Goal: Task Accomplishment & Management: Use online tool/utility

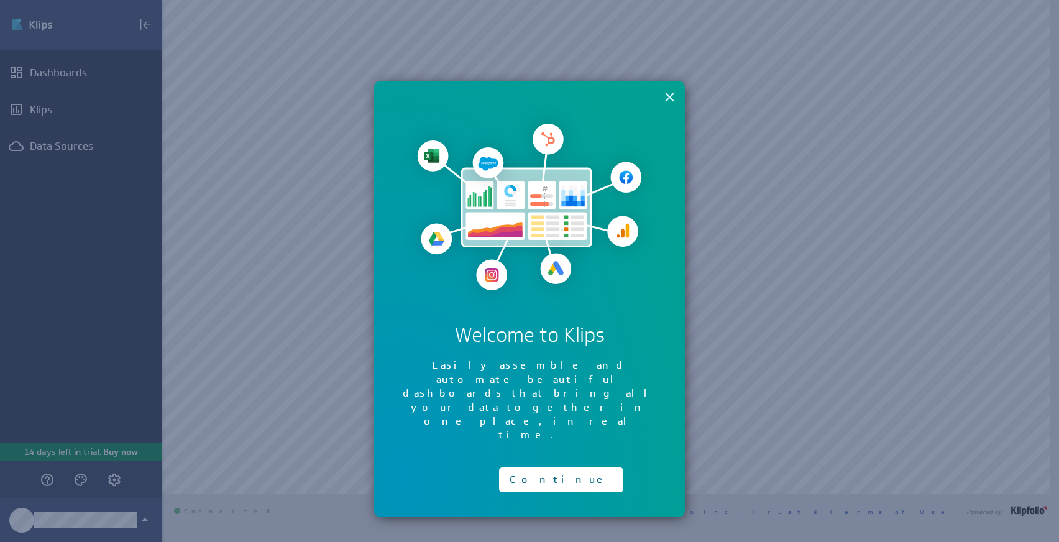
drag, startPoint x: 678, startPoint y: 88, endPoint x: 668, endPoint y: 98, distance: 14.1
click at [677, 90] on div "× Welcome to Klips Easily assemble and automate beautiful dashboards that bring…" at bounding box center [529, 299] width 311 height 436
click at [668, 98] on button "×" at bounding box center [670, 97] width 12 height 25
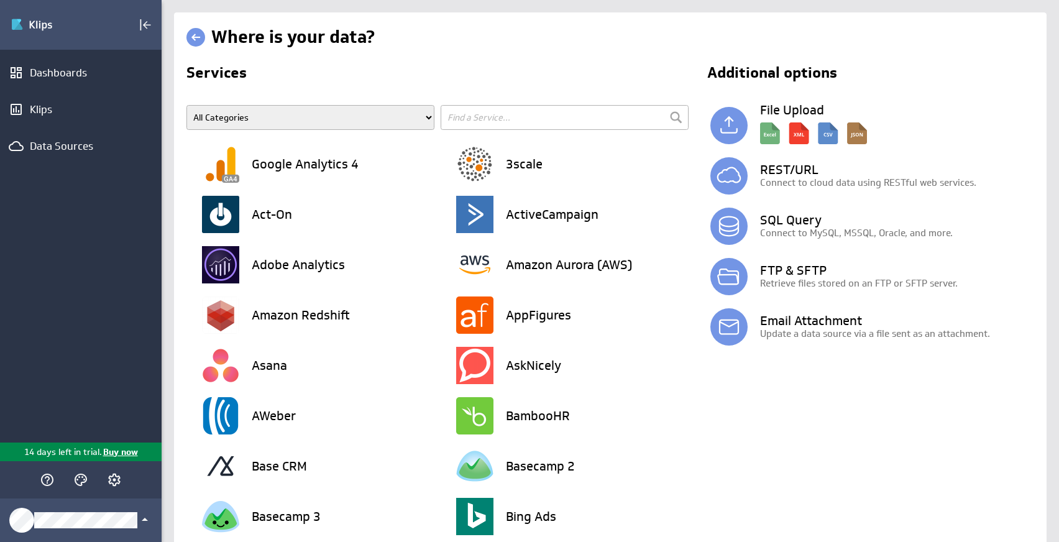
click at [471, 109] on input "text" at bounding box center [565, 117] width 248 height 25
type input "h"
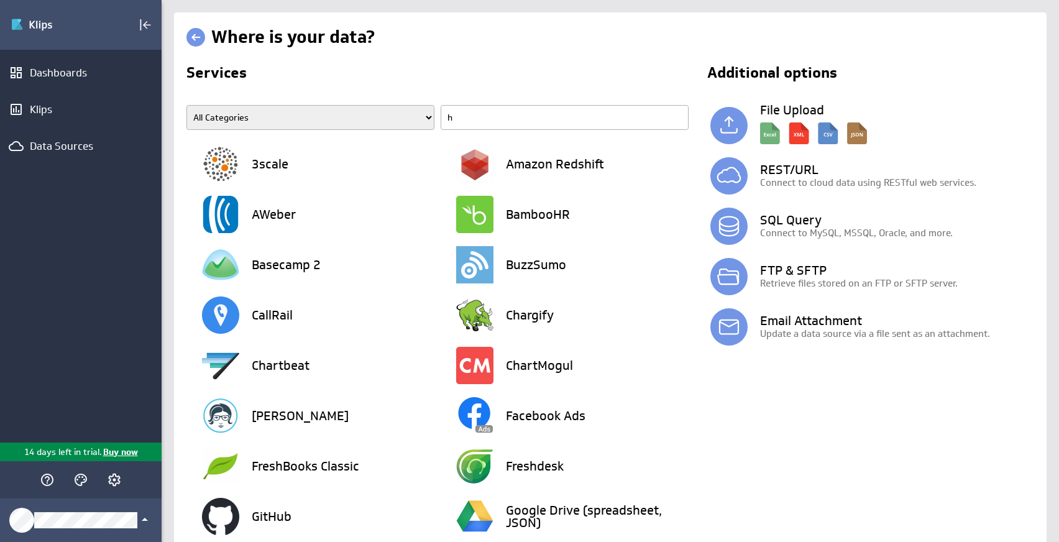
type input "hi"
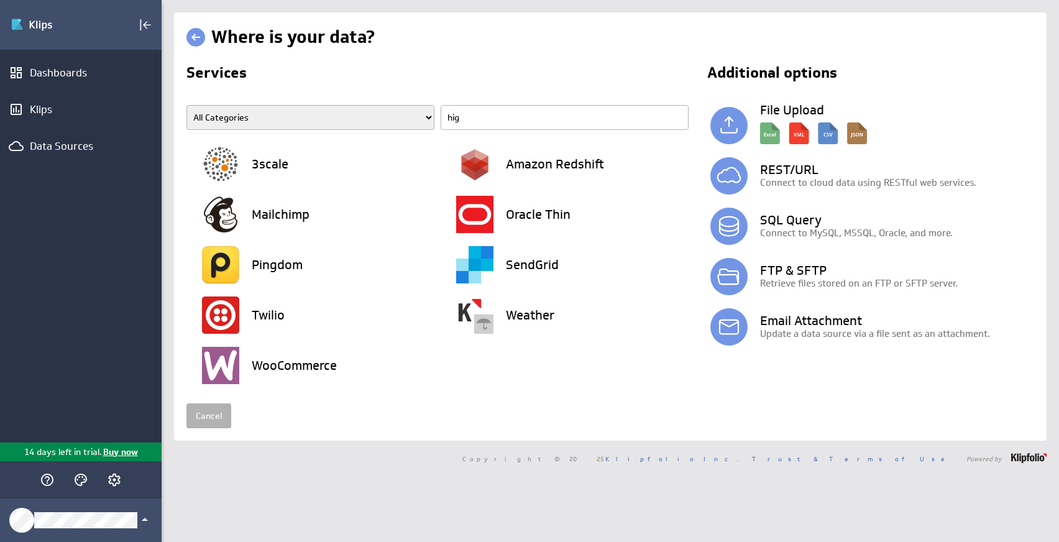
type input "high"
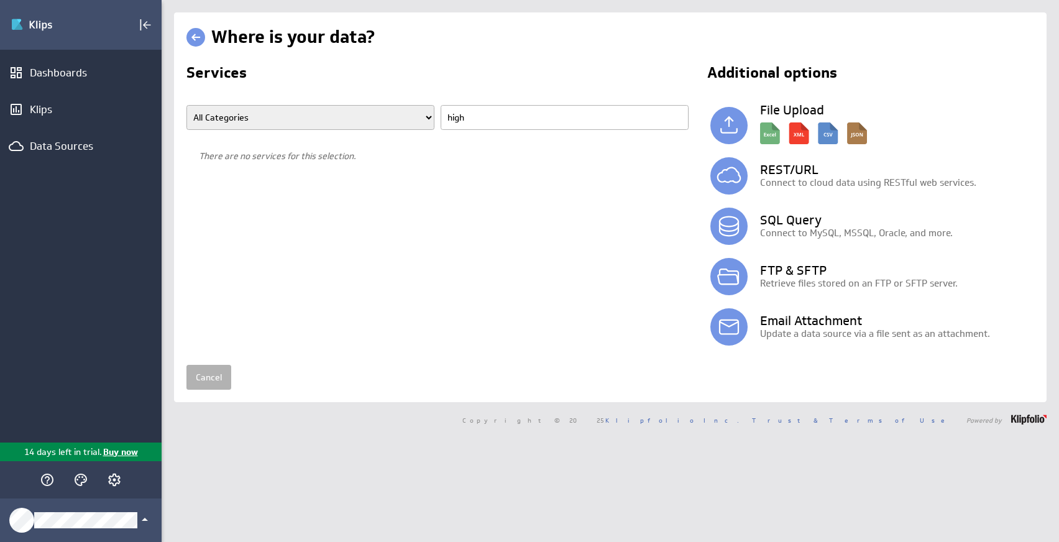
type input "highl"
type input "highlevel"
click at [257, 109] on select "All Categories Advertising Cloud Storage Customer Support Data Store E-Mail Cam…" at bounding box center [311, 117] width 248 height 25
click at [198, 43] on link at bounding box center [196, 37] width 19 height 19
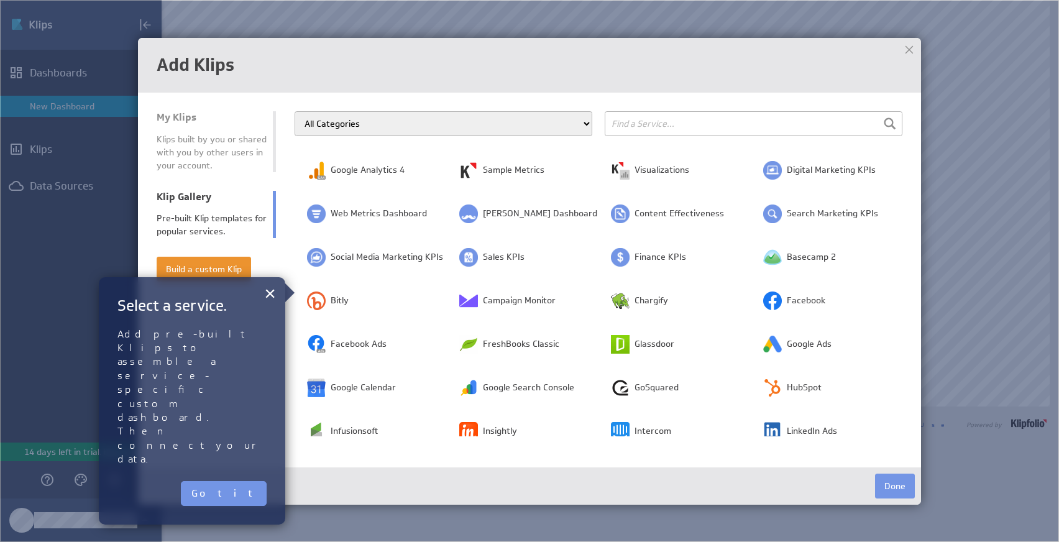
click at [676, 119] on input "text" at bounding box center [754, 123] width 298 height 25
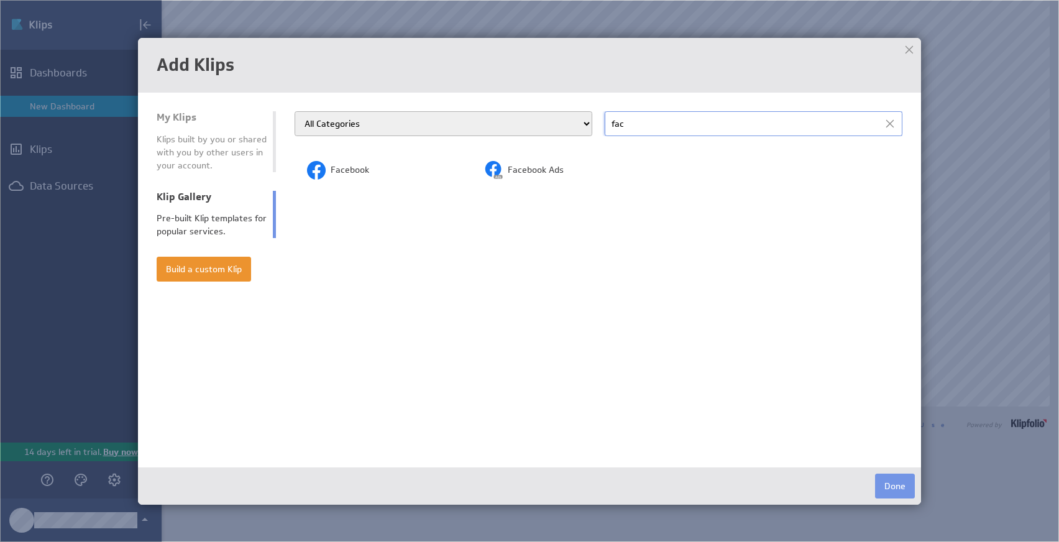
type input "fac"
